Goal: Task Accomplishment & Management: Manage account settings

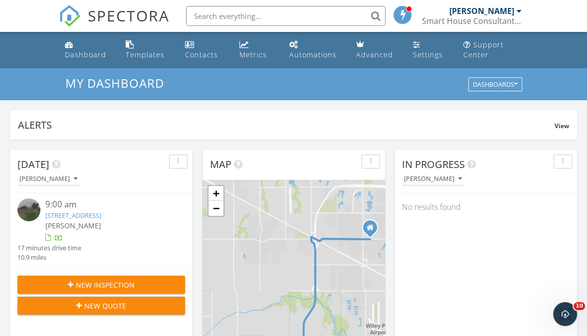
click at [74, 214] on link "[STREET_ADDRESS]" at bounding box center [73, 215] width 56 height 9
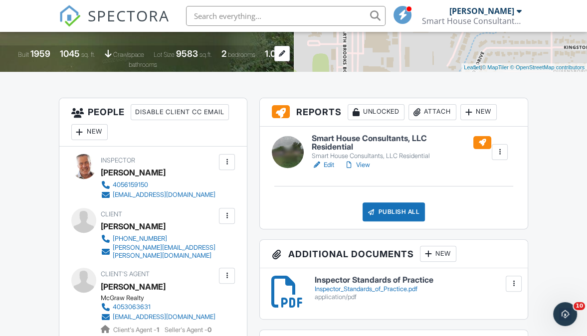
scroll to position [204, 0]
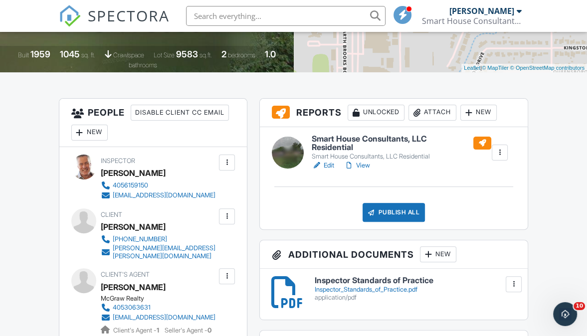
click at [328, 165] on link "Edit" at bounding box center [323, 166] width 22 height 10
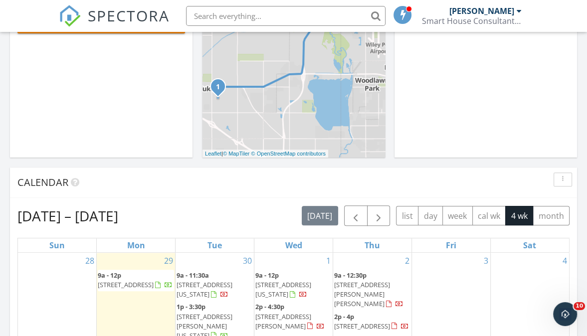
scroll to position [338, 0]
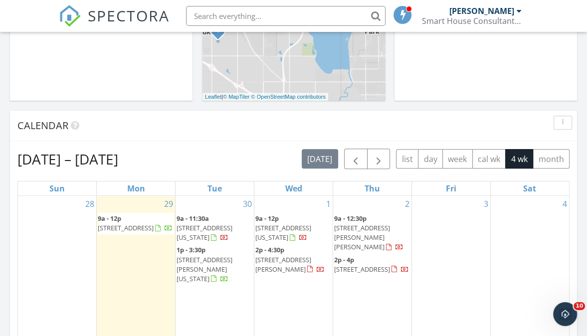
click at [497, 12] on div "[PERSON_NAME]" at bounding box center [481, 11] width 65 height 10
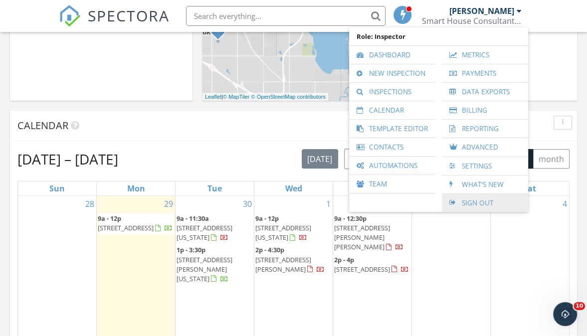
click at [472, 202] on link "Sign Out" at bounding box center [485, 203] width 76 height 18
